Goal: Transaction & Acquisition: Book appointment/travel/reservation

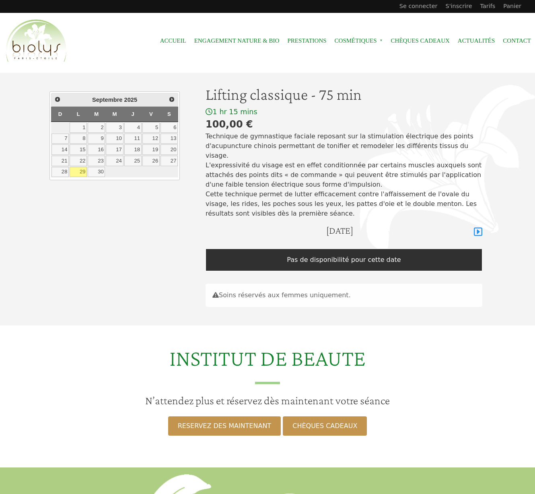
click at [479, 227] on icon at bounding box center [478, 232] width 8 height 10
click at [478, 228] on icon at bounding box center [478, 232] width 8 height 8
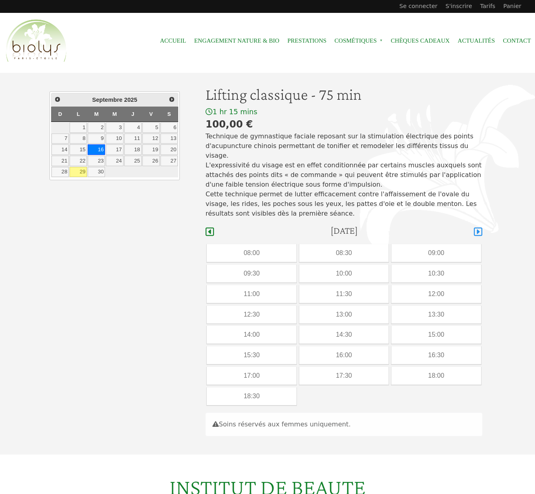
click at [479, 228] on icon at bounding box center [478, 232] width 8 height 8
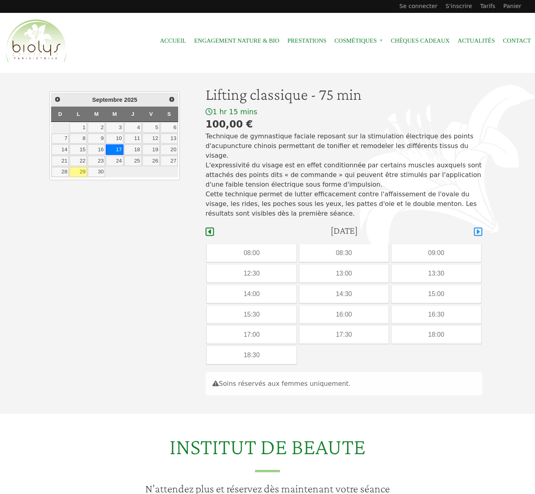
click at [479, 228] on icon at bounding box center [478, 232] width 8 height 8
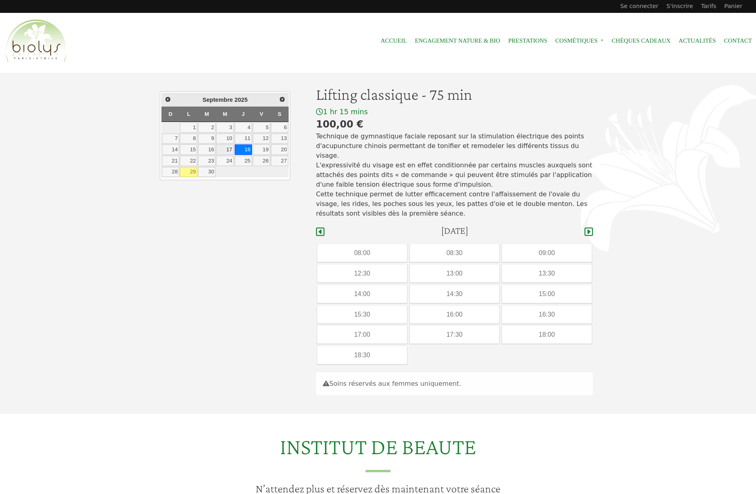
click at [226, 148] on link "17" at bounding box center [224, 149] width 17 height 10
click at [168, 99] on span "Précédent" at bounding box center [167, 99] width 6 height 6
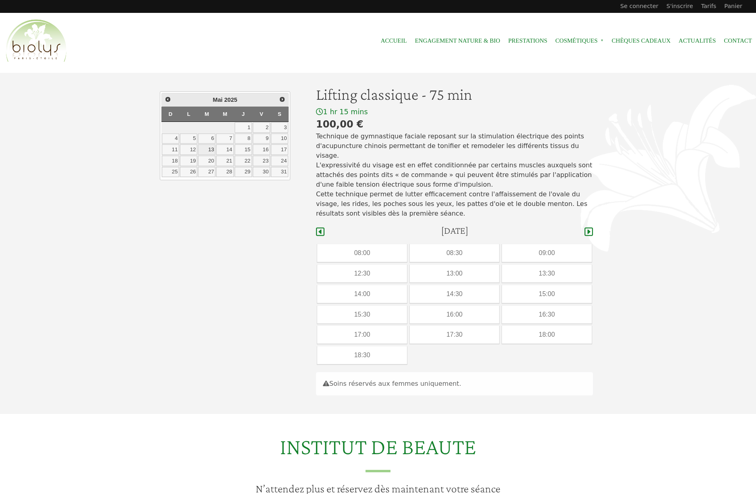
click at [210, 151] on link "13" at bounding box center [206, 149] width 17 height 10
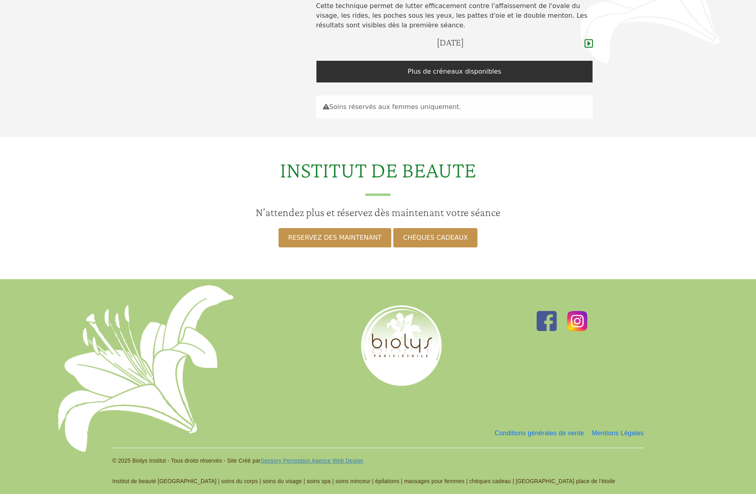
scroll to position [22, 0]
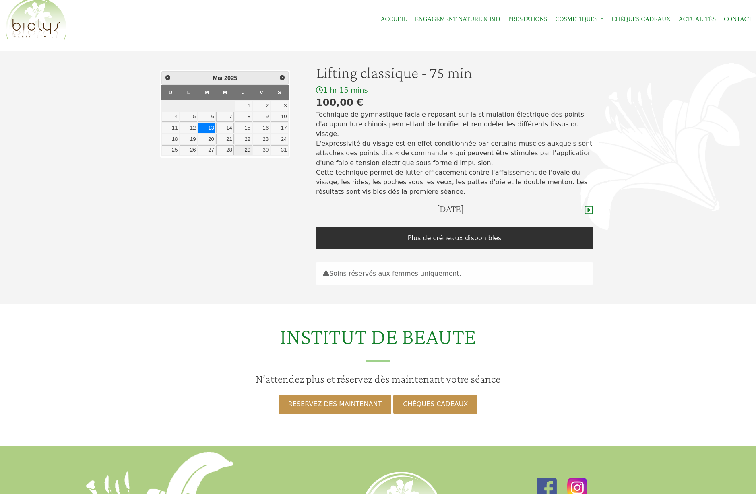
click at [247, 151] on link "29" at bounding box center [243, 150] width 17 height 10
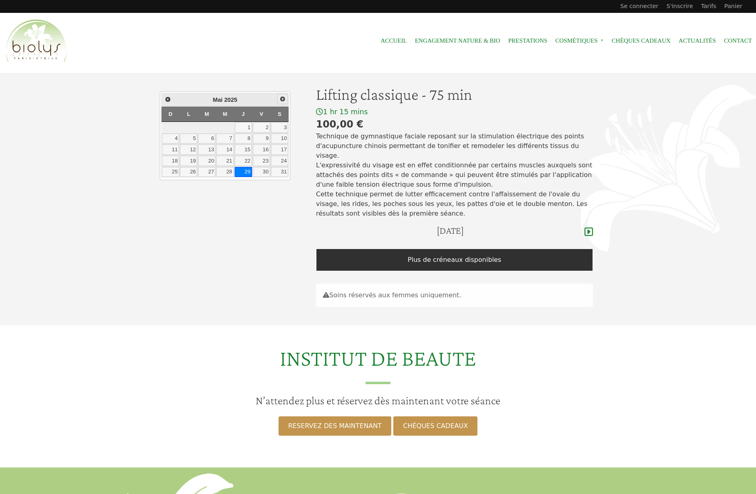
click at [281, 99] on span "Suivant" at bounding box center [282, 99] width 6 height 6
click at [248, 151] on link "19" at bounding box center [243, 149] width 17 height 10
click at [283, 99] on span "Suivant" at bounding box center [282, 99] width 6 height 6
click at [248, 150] on link "17" at bounding box center [243, 149] width 17 height 10
click at [284, 99] on span "Suivant" at bounding box center [282, 99] width 6 height 6
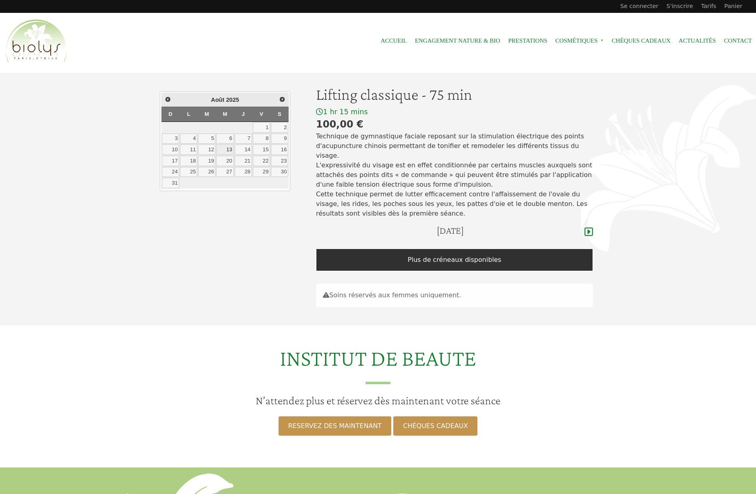
click at [229, 152] on link "13" at bounding box center [224, 149] width 17 height 10
click at [283, 99] on span "Suivant" at bounding box center [282, 99] width 6 height 6
click at [212, 127] on link "2" at bounding box center [206, 127] width 17 height 10
click at [250, 129] on link "4" at bounding box center [243, 127] width 17 height 10
click at [264, 138] on link "12" at bounding box center [261, 139] width 17 height 10
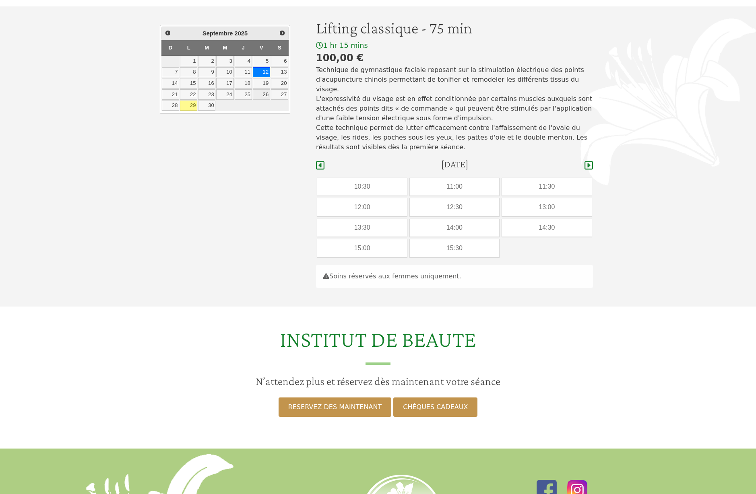
scroll to position [22, 0]
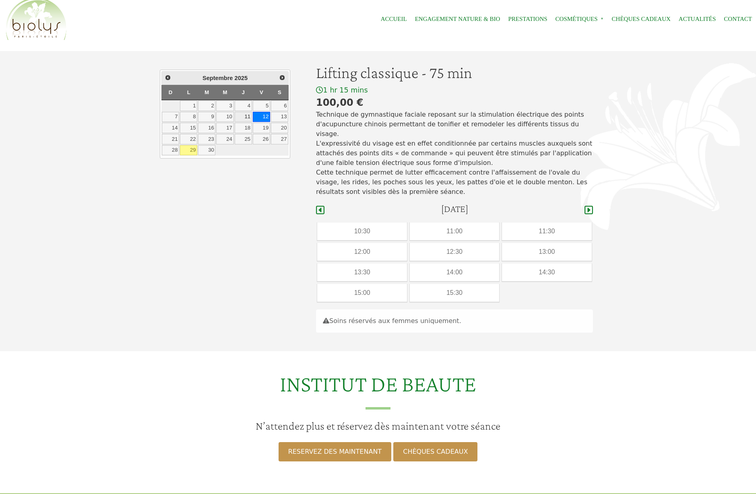
click at [248, 118] on link "11" at bounding box center [243, 117] width 17 height 10
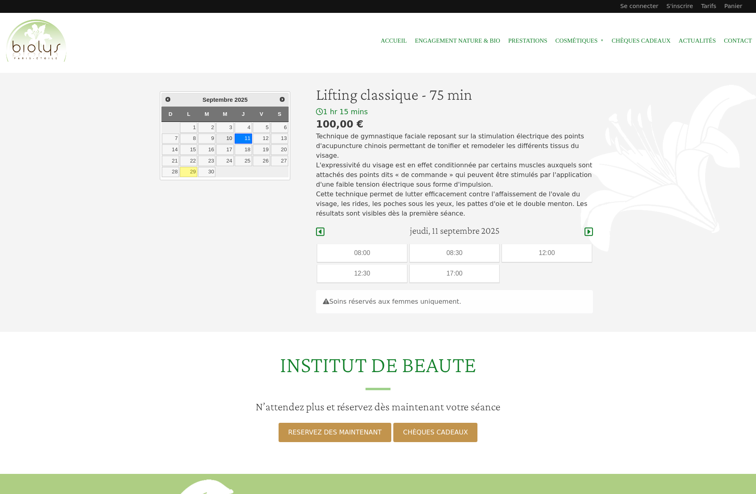
click at [227, 139] on link "10" at bounding box center [224, 139] width 17 height 10
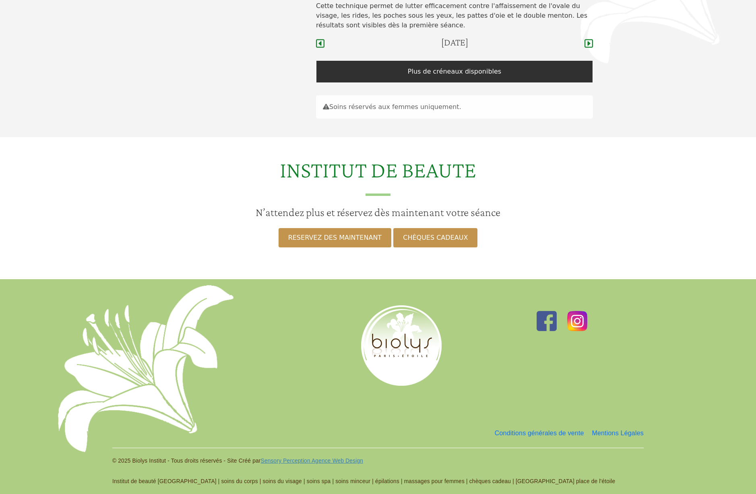
scroll to position [40, 0]
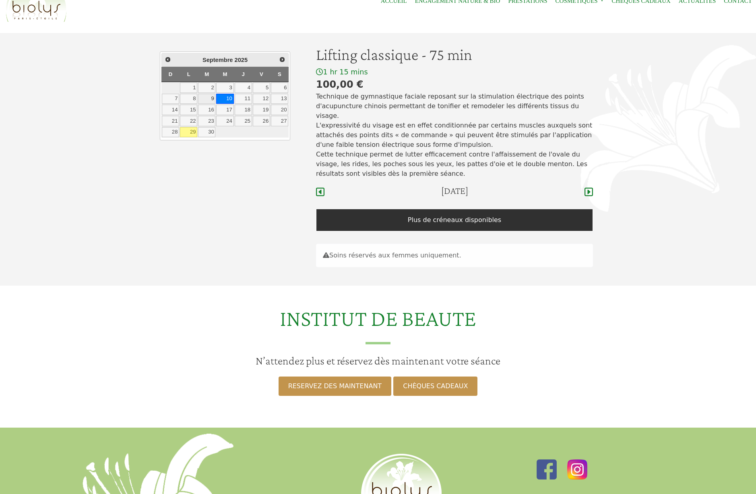
click at [213, 100] on link "9" at bounding box center [206, 99] width 17 height 10
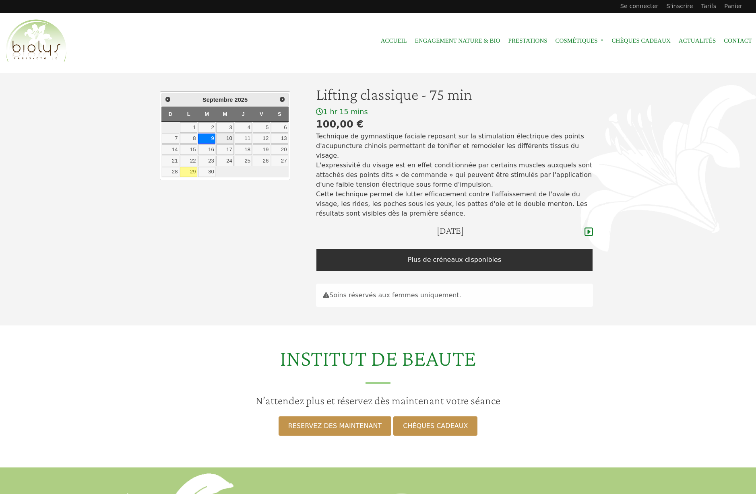
click at [230, 139] on link "10" at bounding box center [224, 139] width 17 height 10
click at [247, 140] on link "11" at bounding box center [243, 139] width 17 height 10
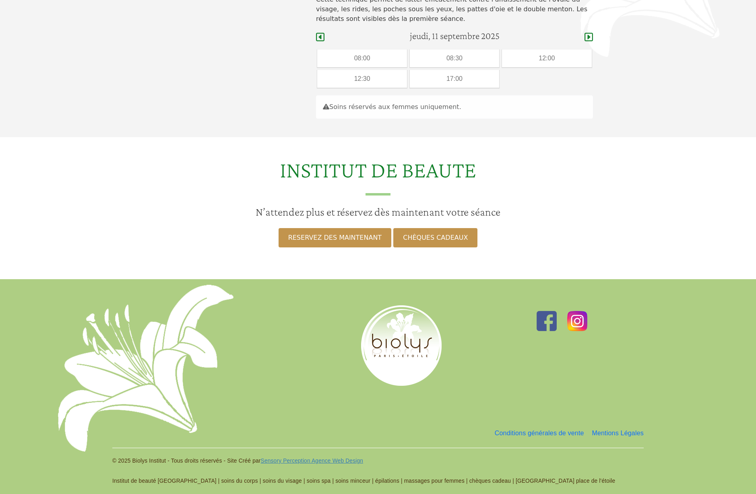
scroll to position [1, 0]
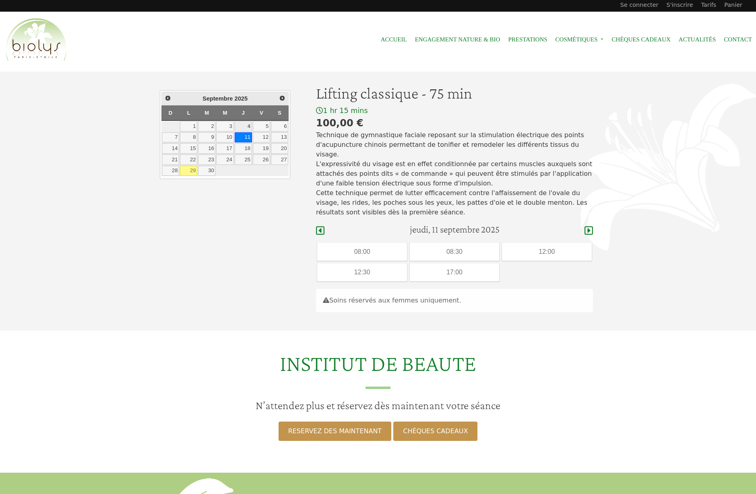
click at [250, 126] on link "4" at bounding box center [243, 126] width 17 height 10
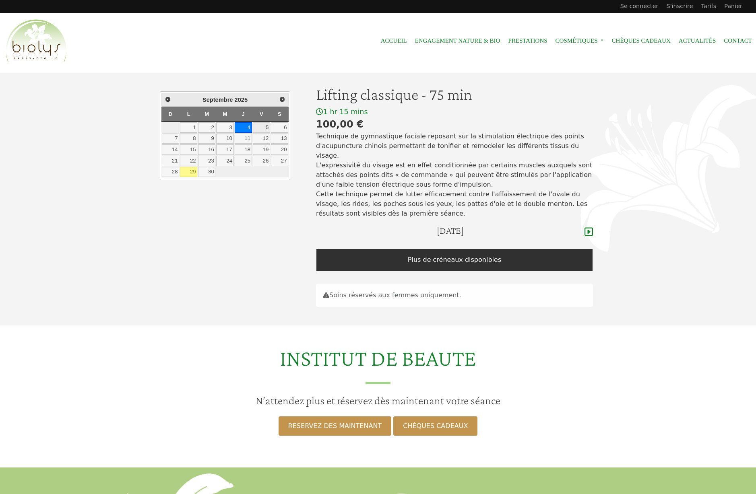
click at [266, 128] on link "5" at bounding box center [261, 127] width 17 height 10
click at [280, 128] on link "6" at bounding box center [279, 127] width 17 height 10
click at [175, 140] on link "7" at bounding box center [170, 139] width 17 height 10
click at [190, 139] on link "8" at bounding box center [188, 139] width 17 height 10
click at [210, 140] on link "9" at bounding box center [206, 139] width 17 height 10
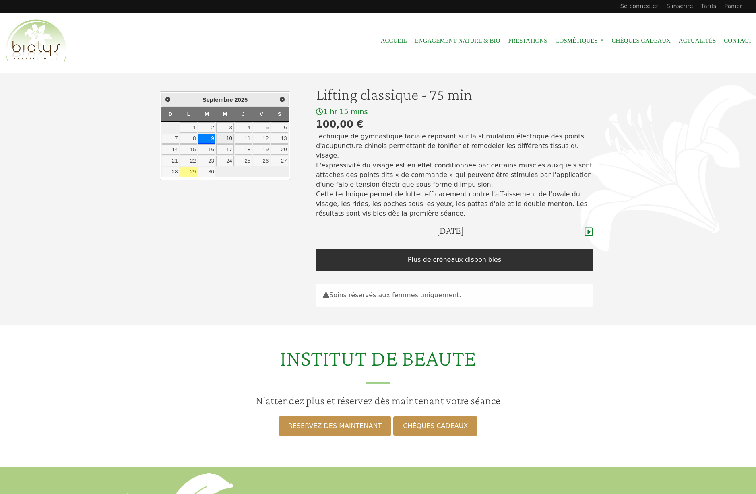
click at [227, 138] on link "10" at bounding box center [224, 139] width 17 height 10
click at [248, 139] on link "11" at bounding box center [243, 139] width 17 height 10
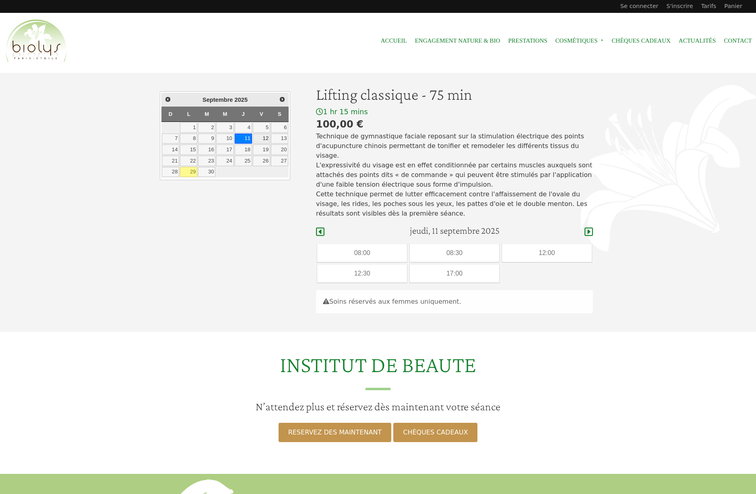
click at [263, 139] on link "12" at bounding box center [261, 139] width 17 height 10
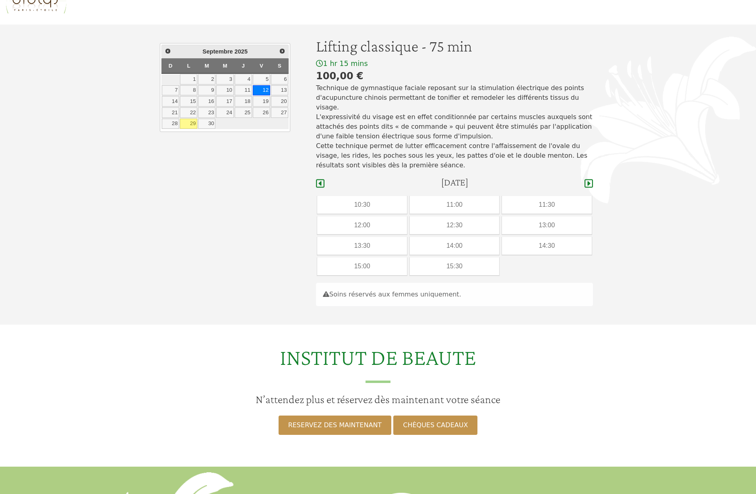
scroll to position [4, 0]
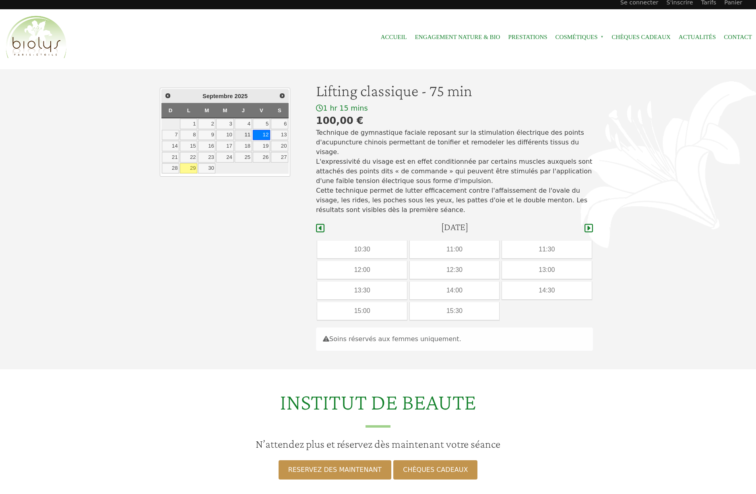
click at [248, 134] on link "11" at bounding box center [243, 135] width 17 height 10
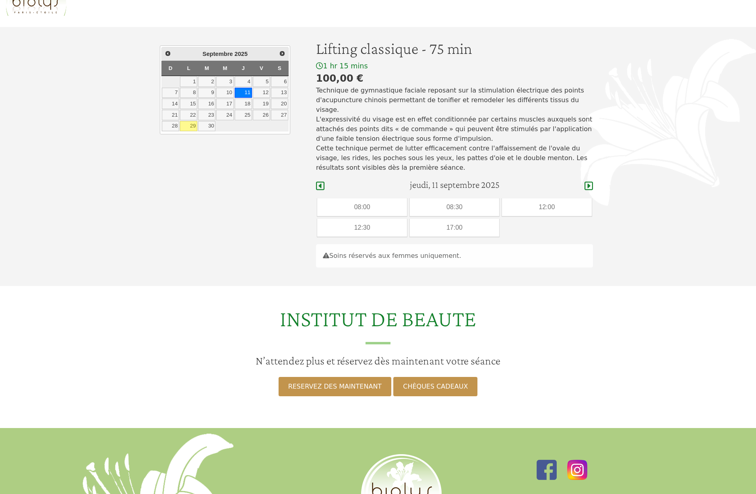
scroll to position [1, 0]
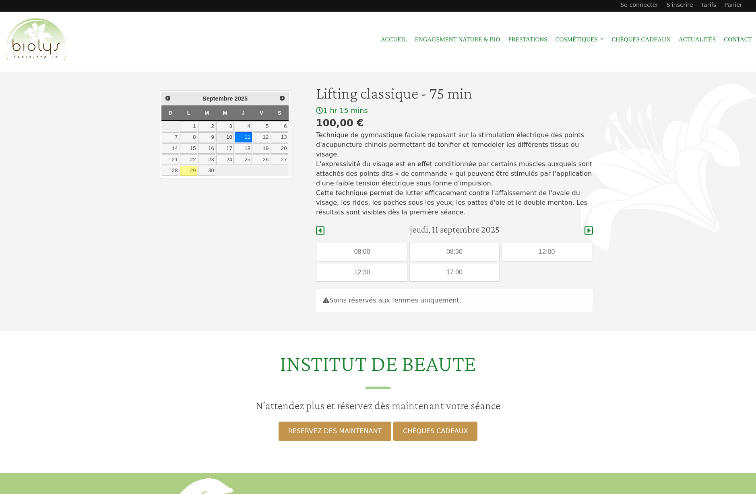
click at [225, 138] on link "10" at bounding box center [224, 137] width 17 height 10
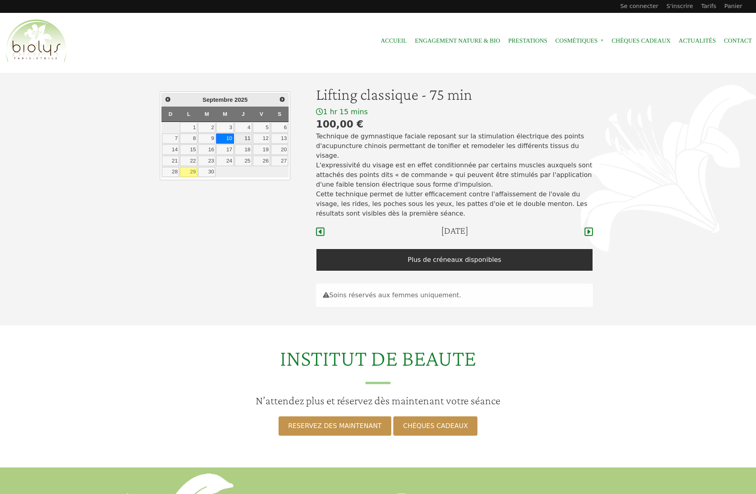
click at [246, 138] on link "11" at bounding box center [243, 139] width 17 height 10
